Goal: Navigation & Orientation: Find specific page/section

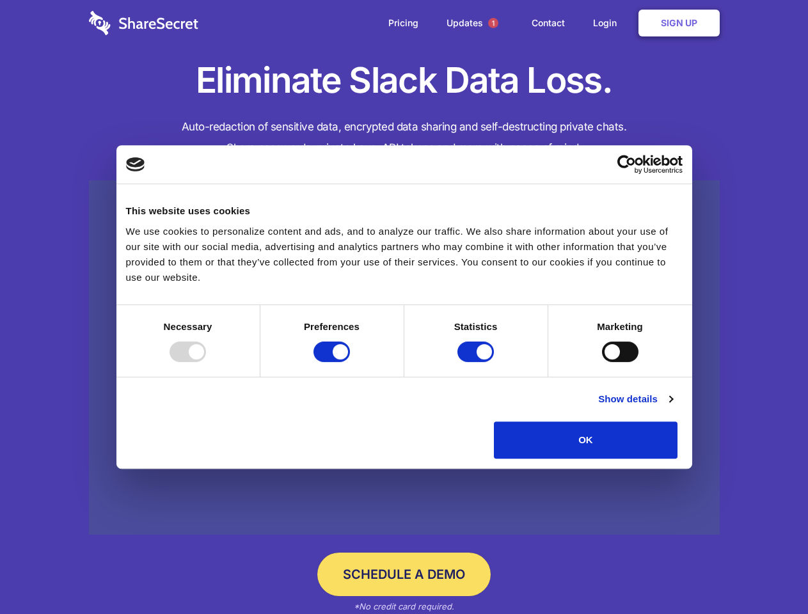
click at [206, 362] on div at bounding box center [187, 351] width 36 height 20
click at [350, 362] on input "Preferences" at bounding box center [331, 351] width 36 height 20
checkbox input "false"
click at [477, 362] on input "Statistics" at bounding box center [475, 351] width 36 height 20
checkbox input "false"
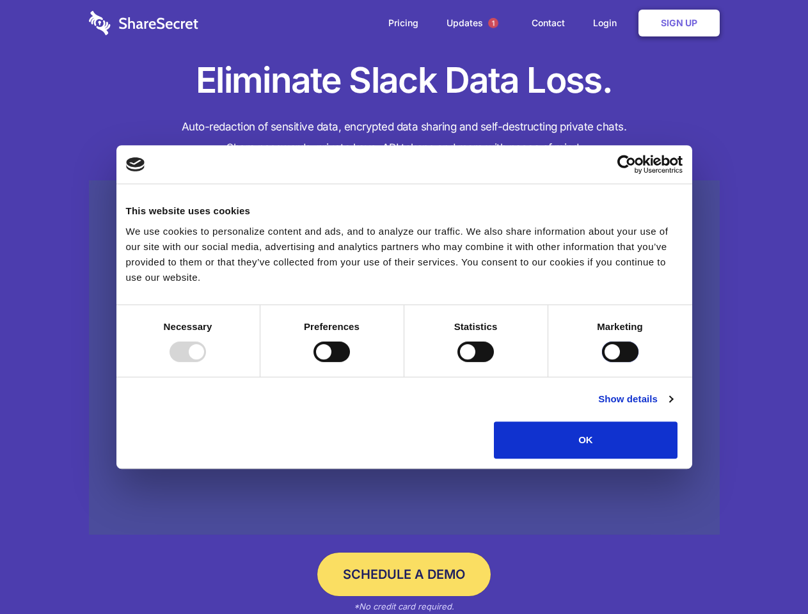
click at [602, 362] on input "Marketing" at bounding box center [620, 351] width 36 height 20
checkbox input "true"
click at [672, 407] on link "Show details" at bounding box center [635, 398] width 74 height 15
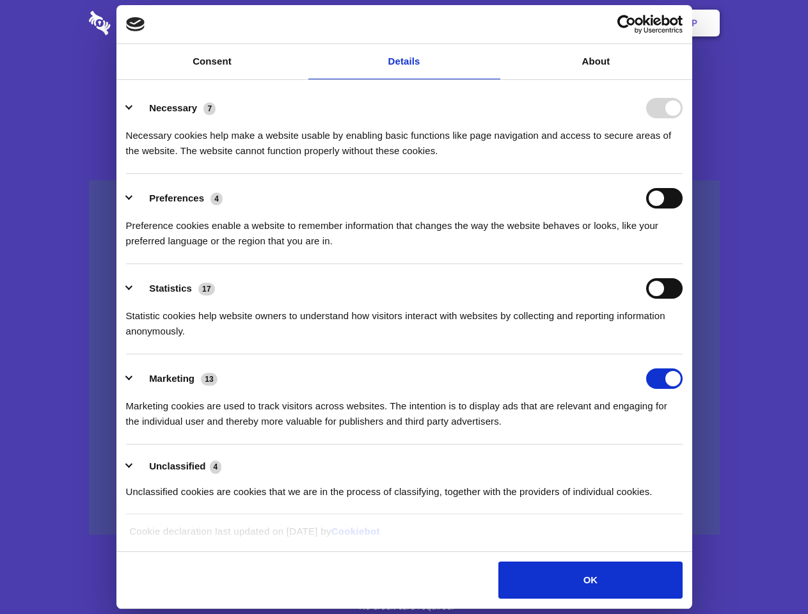
click at [682, 174] on li "Necessary 7 Necessary cookies help make a website usable by enabling basic func…" at bounding box center [404, 129] width 556 height 90
click at [492, 23] on span "1" at bounding box center [493, 23] width 10 height 10
